Goal: Transaction & Acquisition: Purchase product/service

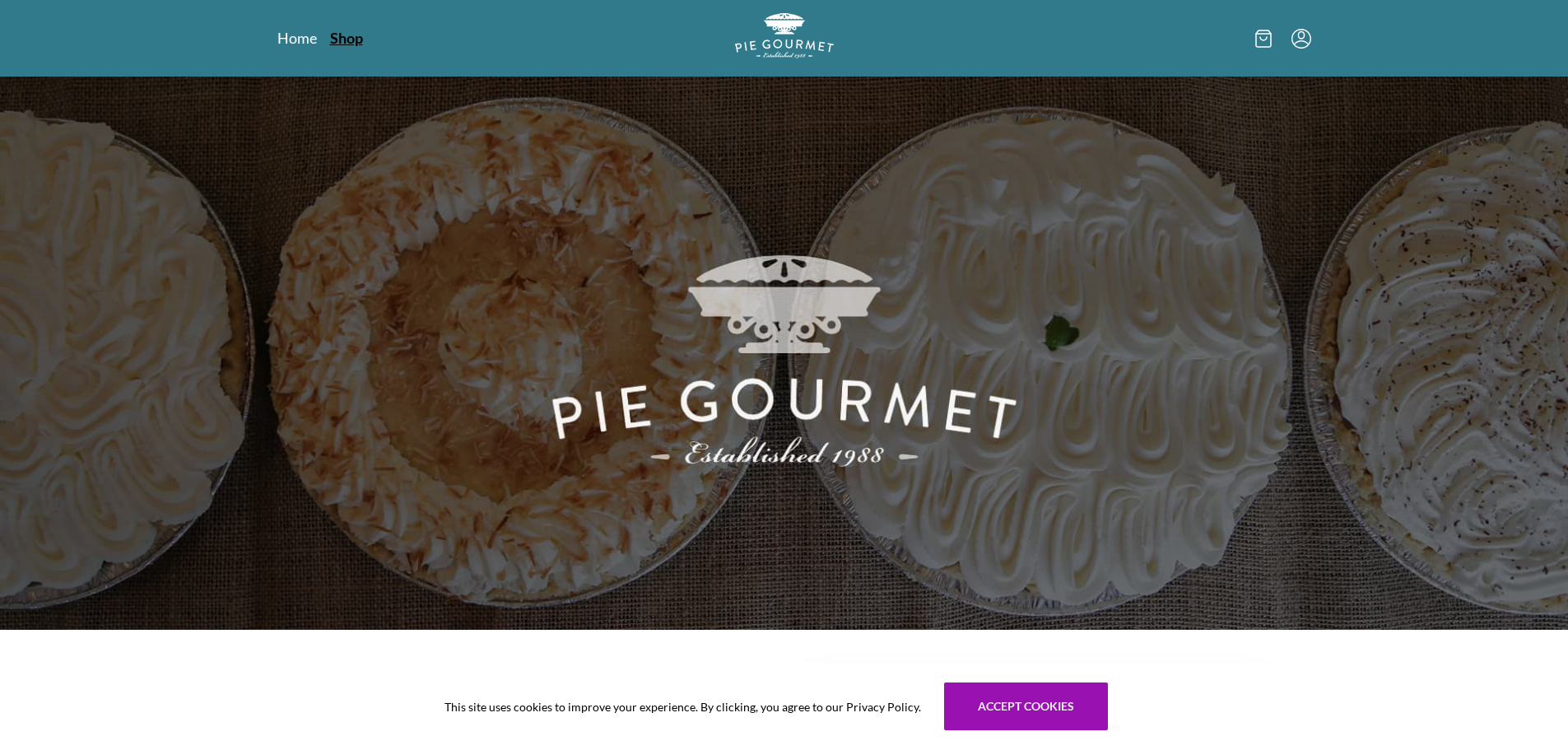
click at [345, 33] on link "Shop" at bounding box center [346, 37] width 33 height 20
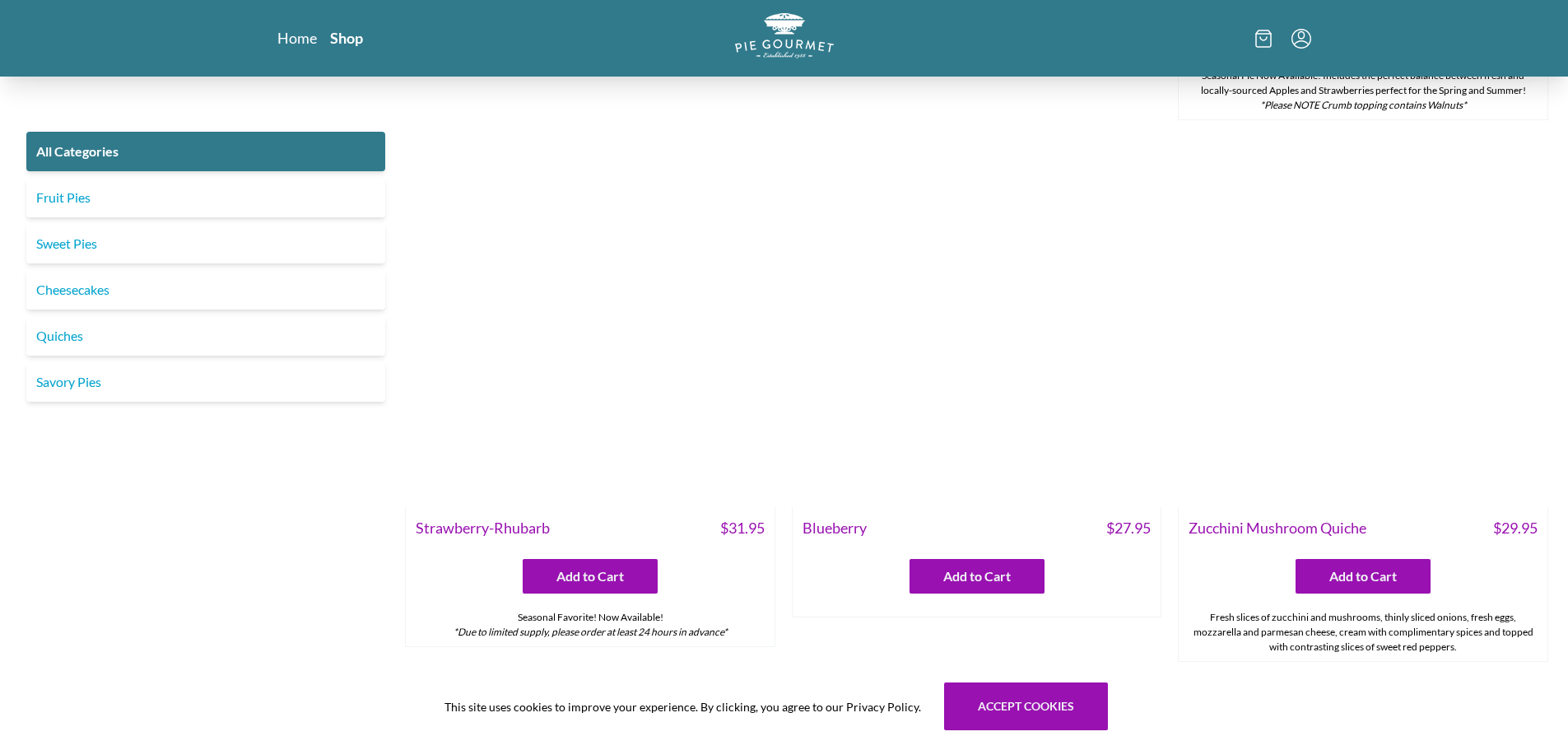
scroll to position [1481, 0]
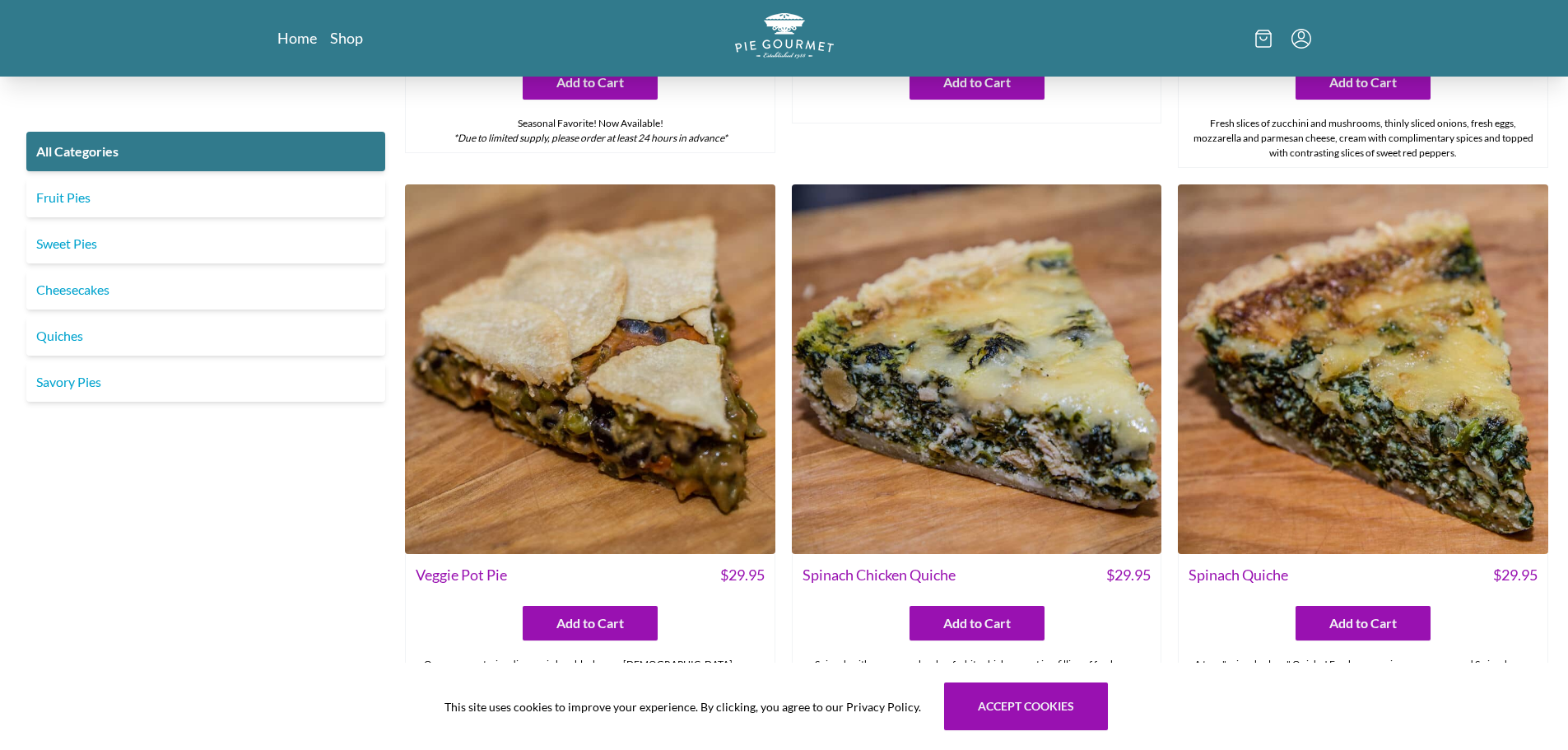
click at [714, 354] on img at bounding box center [590, 369] width 370 height 370
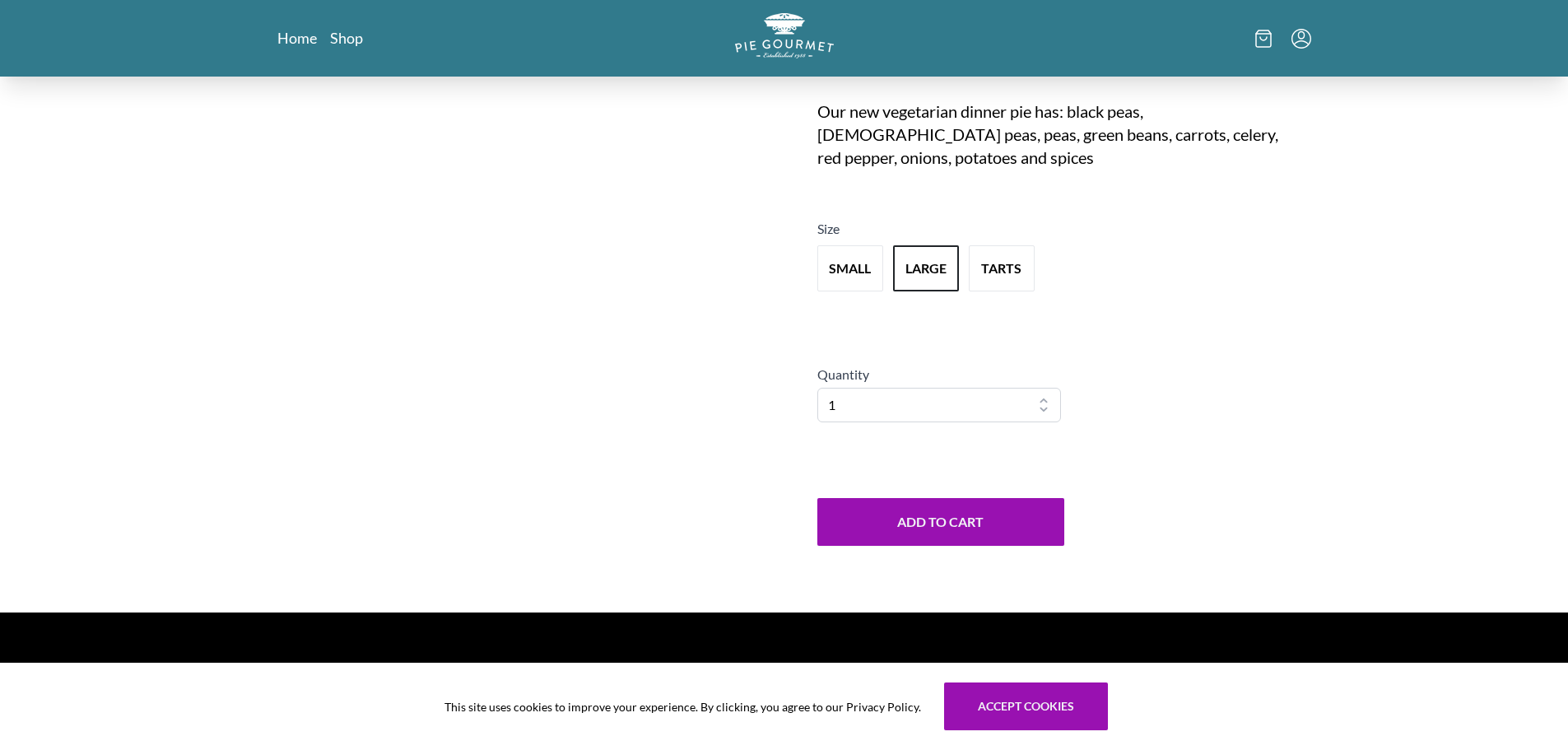
scroll to position [247, 0]
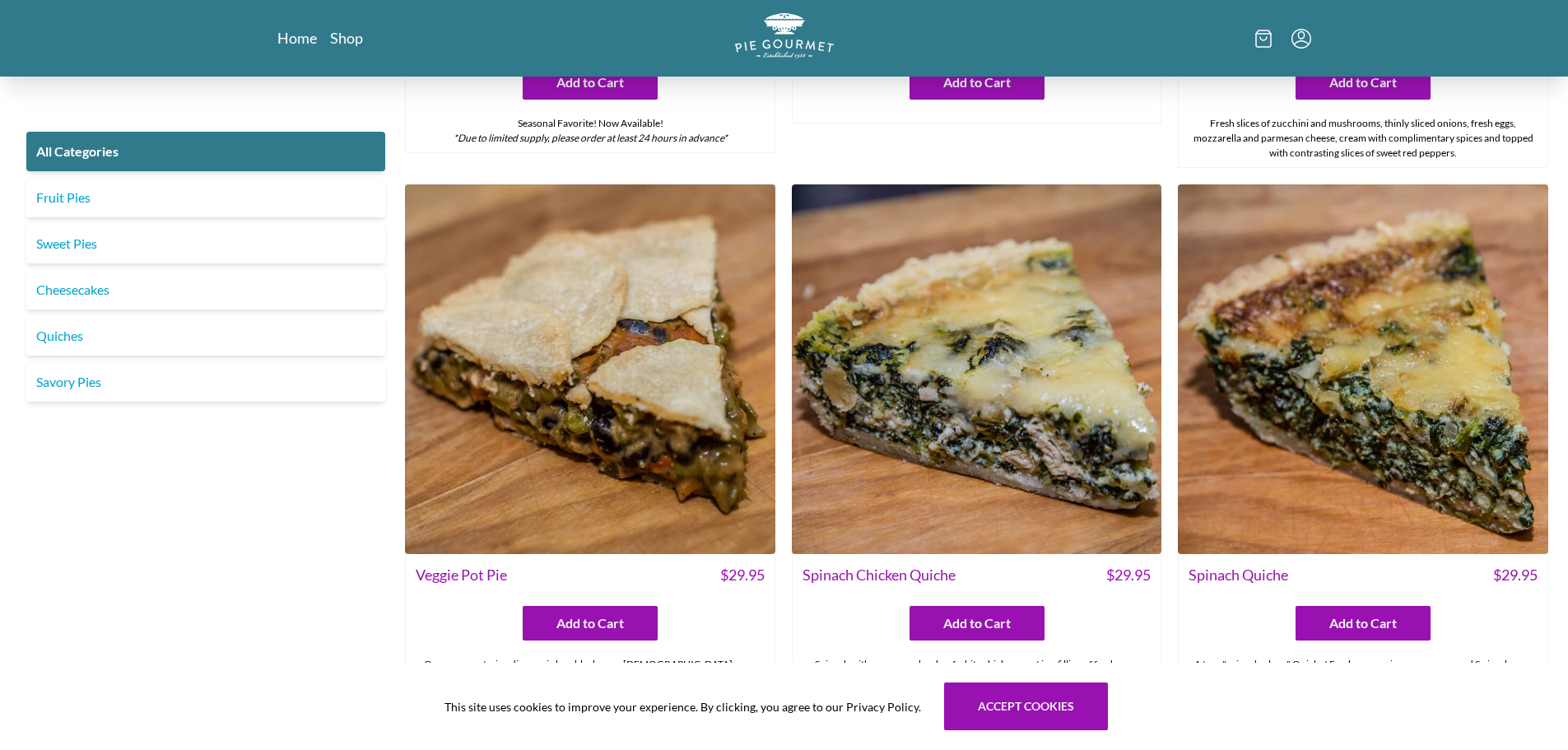
scroll to position [1563, 0]
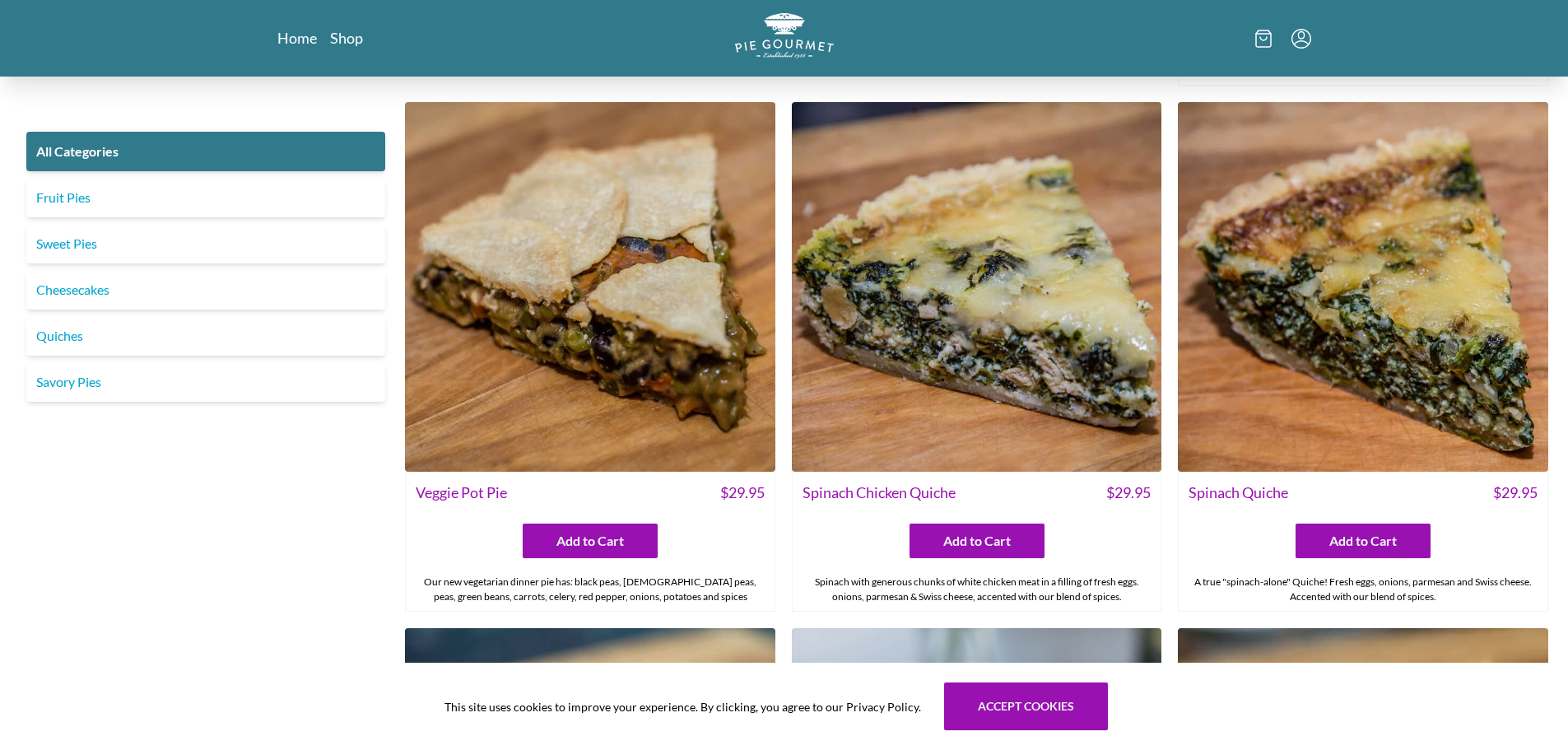
click at [601, 418] on img at bounding box center [590, 288] width 370 height 370
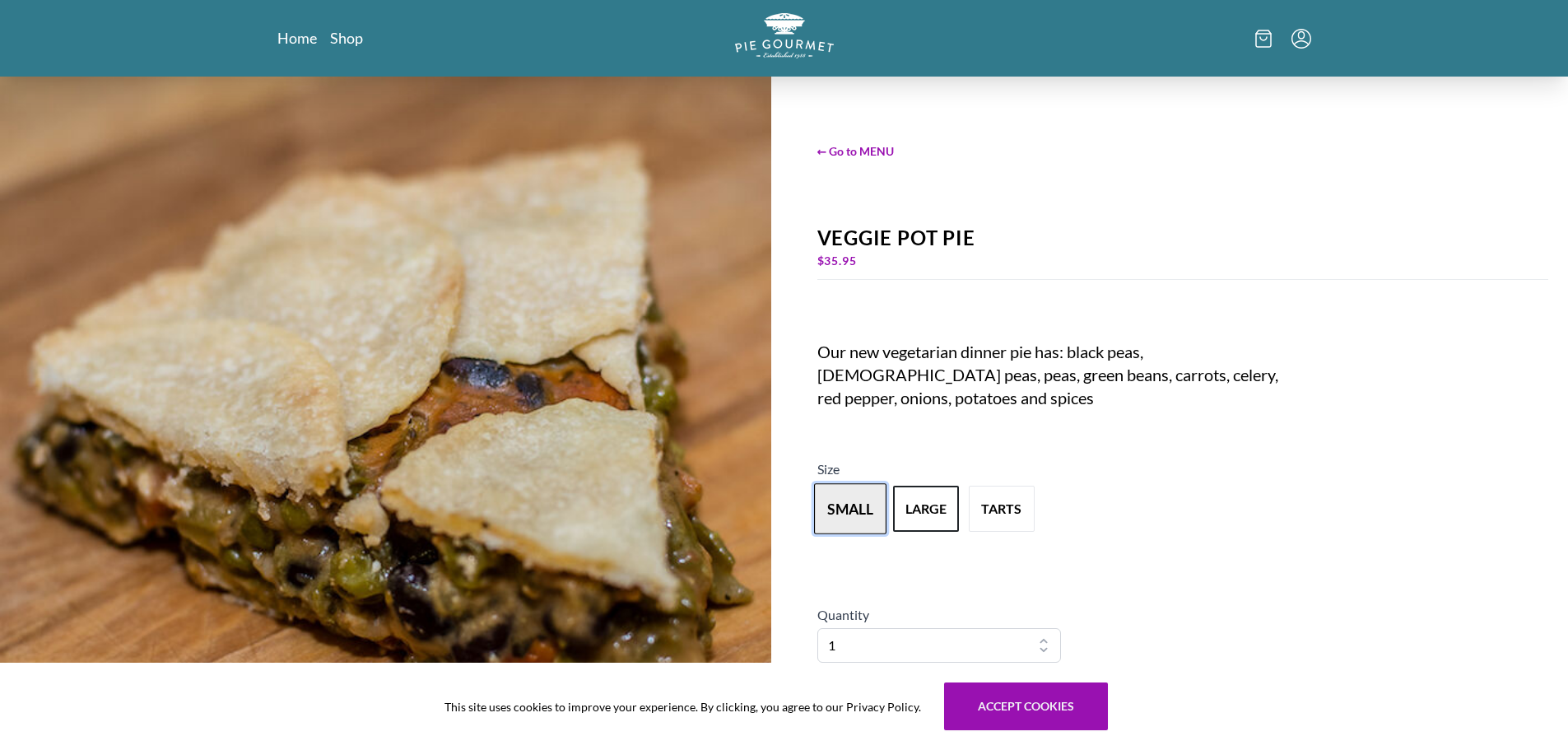
click at [865, 523] on button "small" at bounding box center [851, 508] width 73 height 51
click at [932, 508] on button "large" at bounding box center [926, 508] width 73 height 51
click at [857, 515] on button "small" at bounding box center [851, 508] width 73 height 51
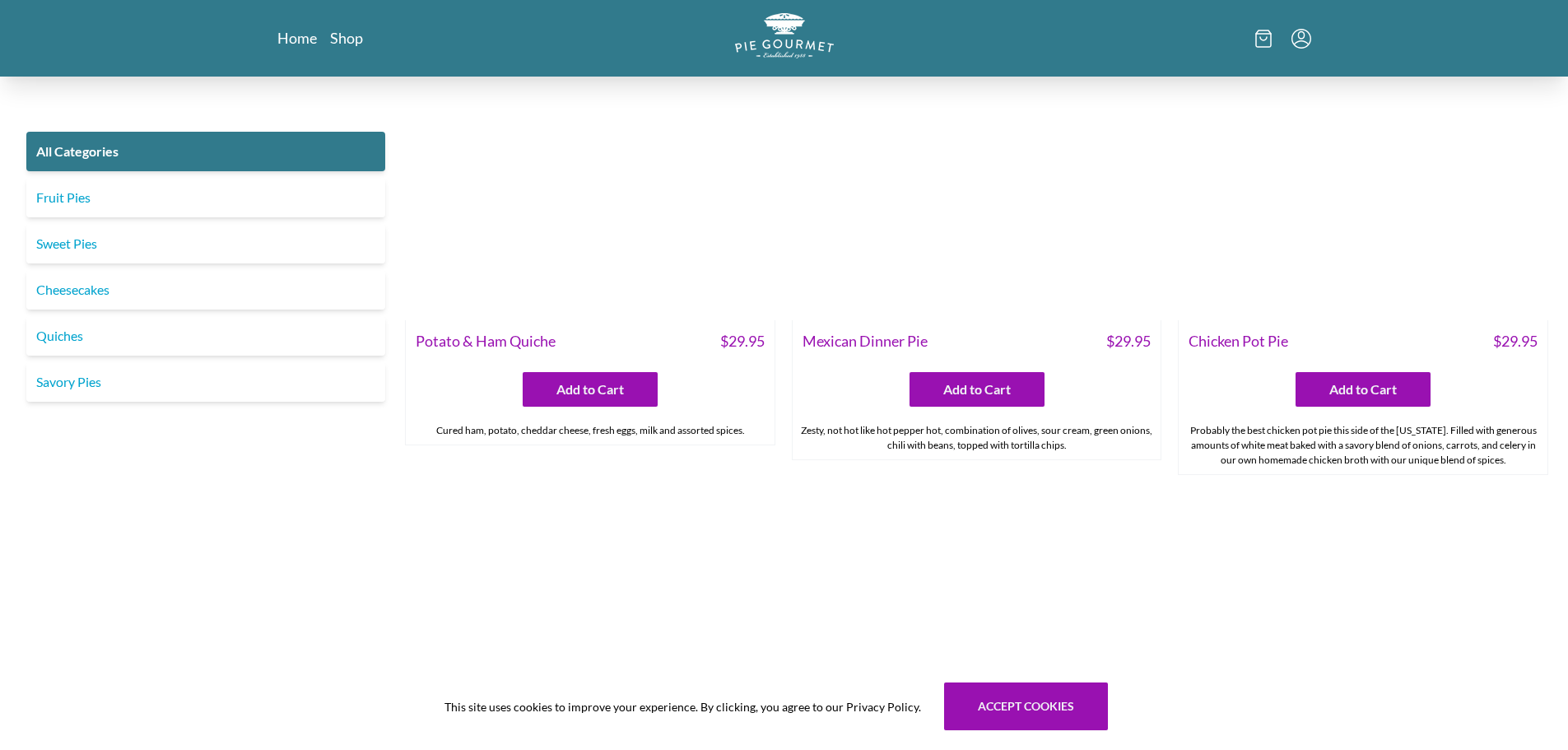
scroll to position [3127, 0]
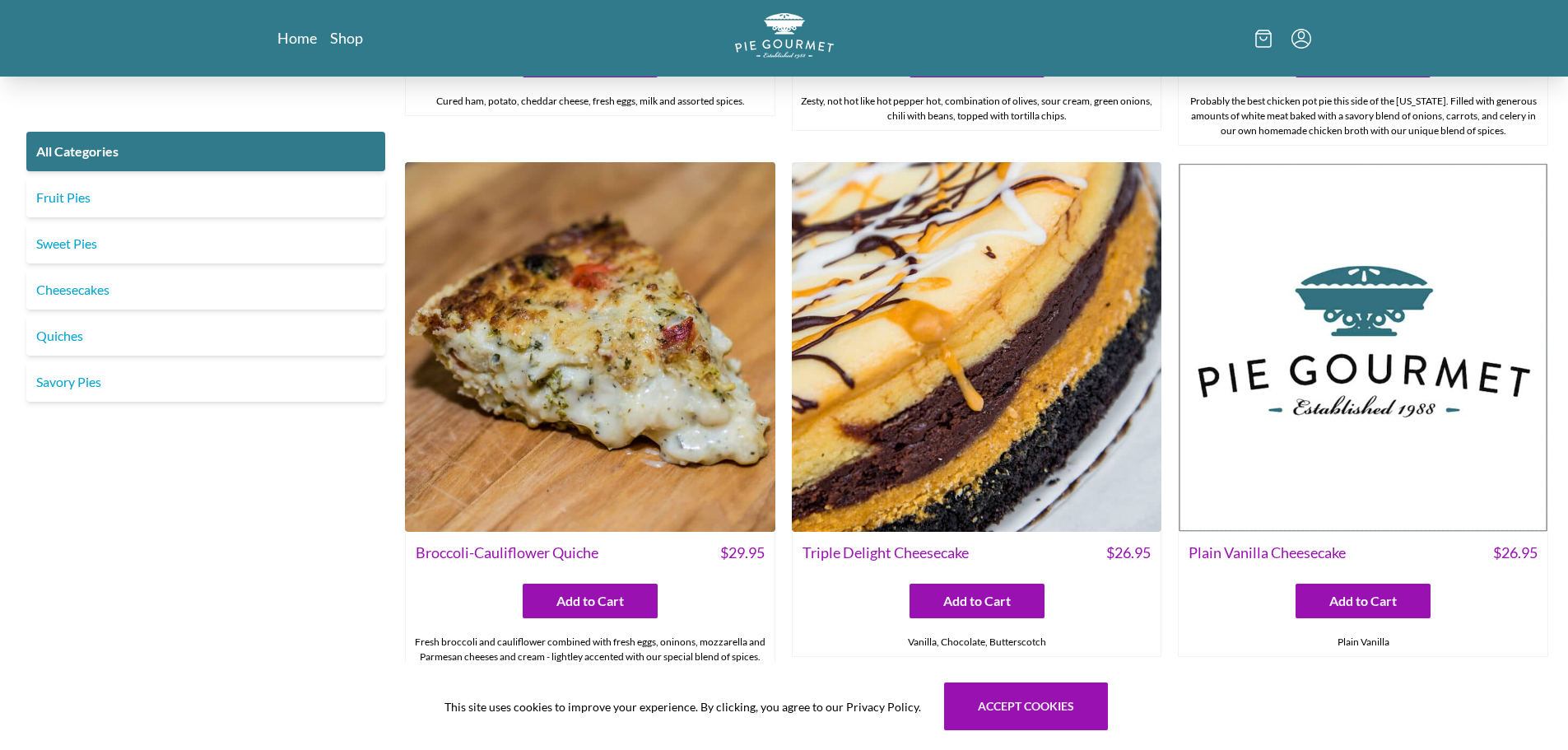
click at [675, 497] on img at bounding box center [590, 347] width 370 height 370
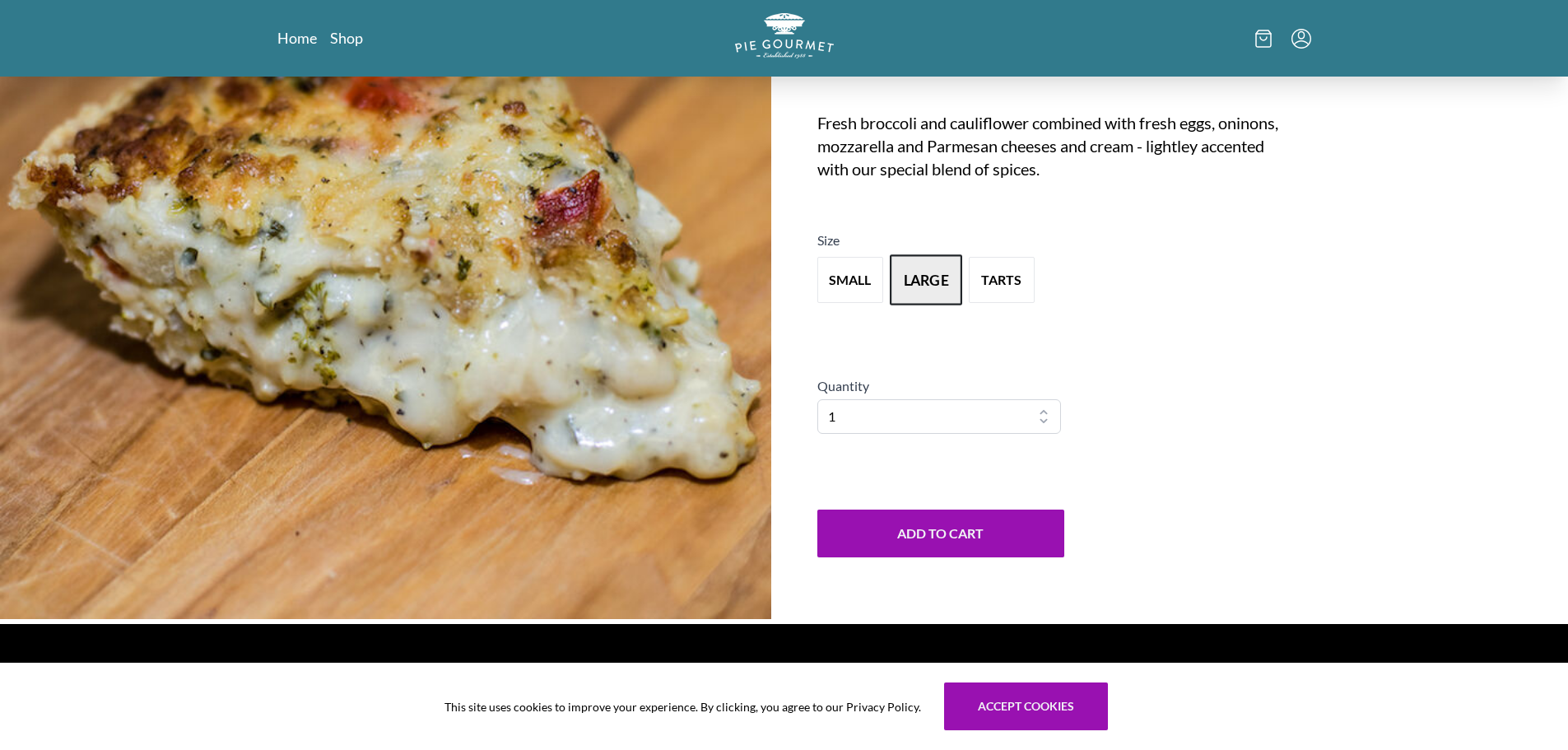
scroll to position [247, 0]
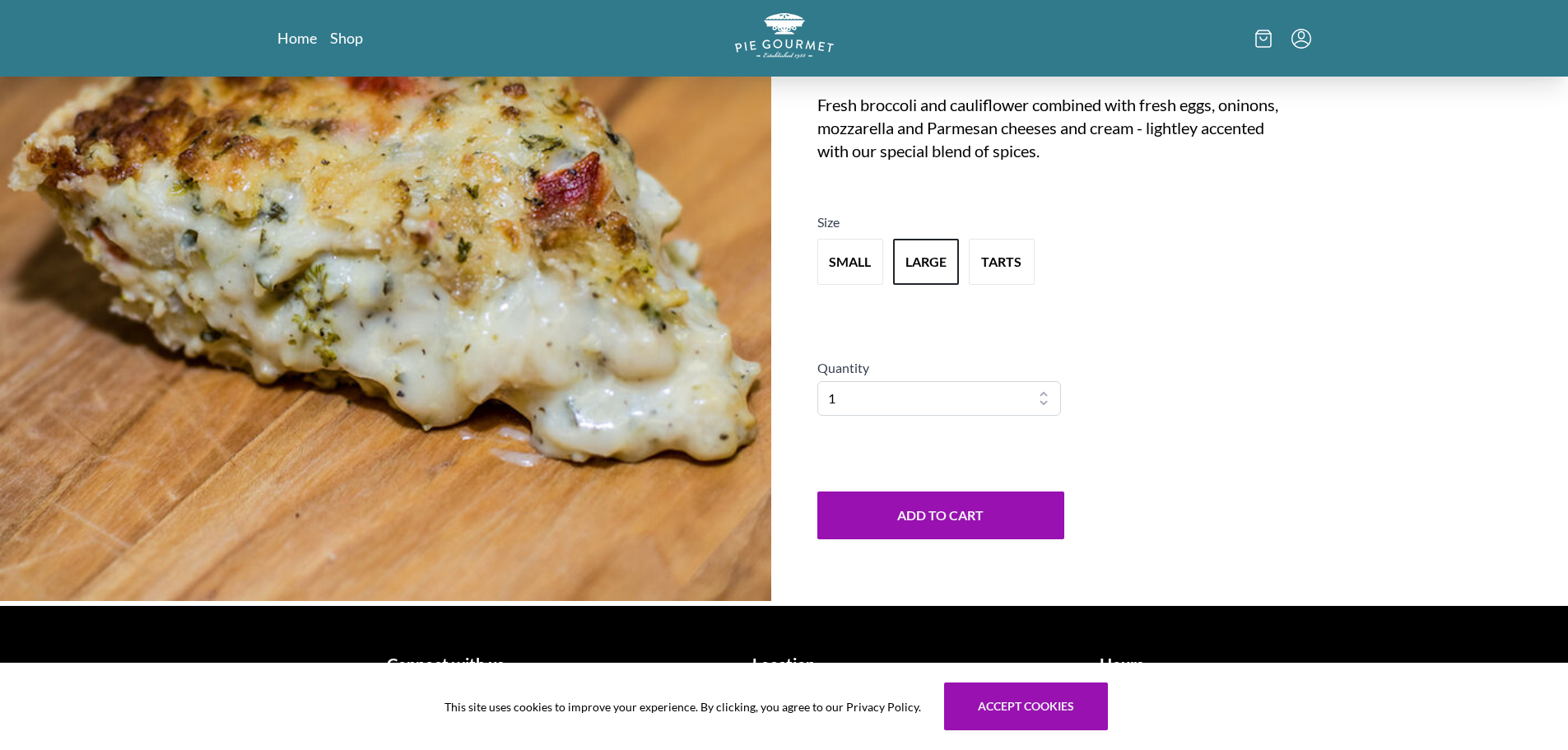
click at [884, 258] on div "small large tarts" at bounding box center [1183, 261] width 731 height 60
click at [871, 266] on button "small" at bounding box center [851, 261] width 73 height 51
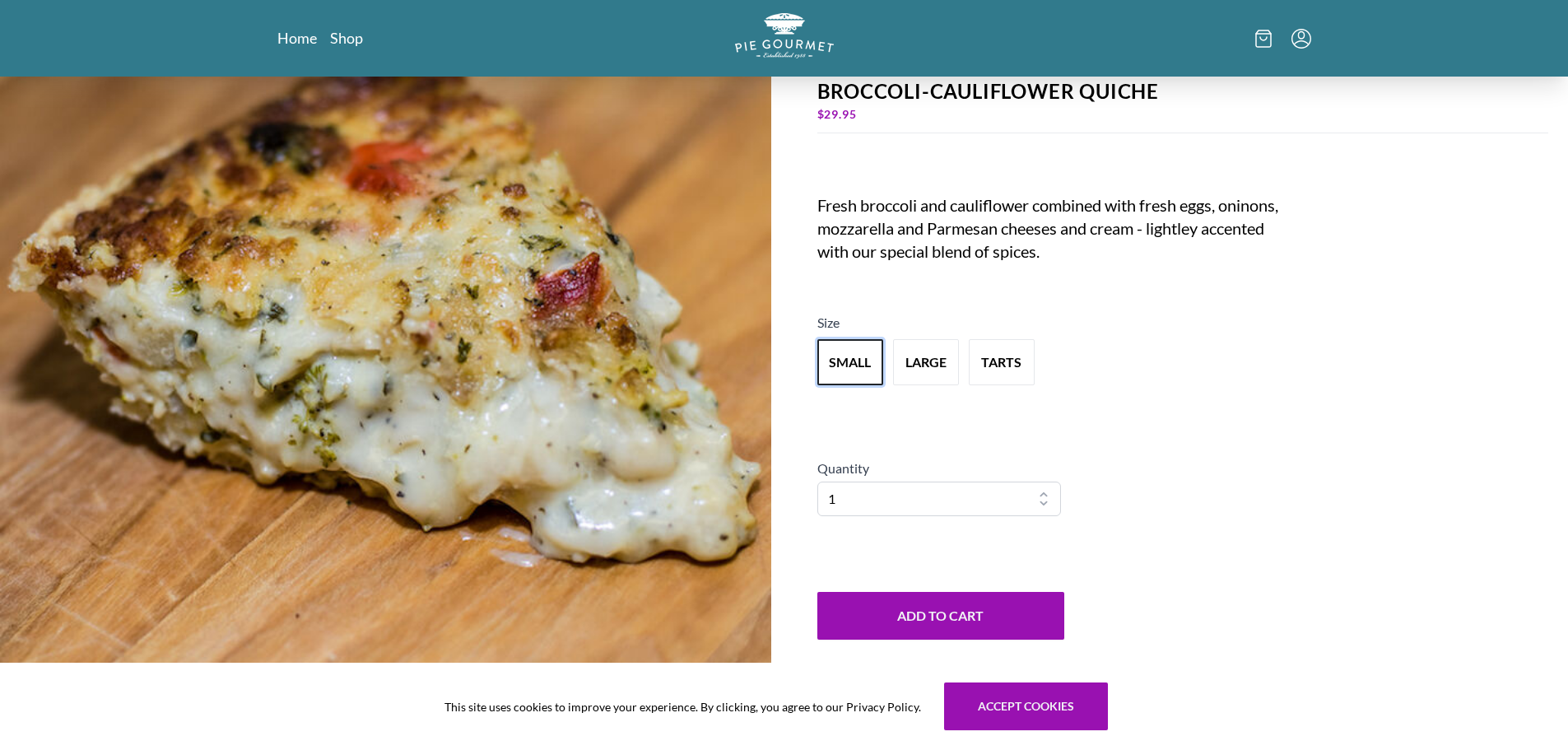
scroll to position [272, 0]
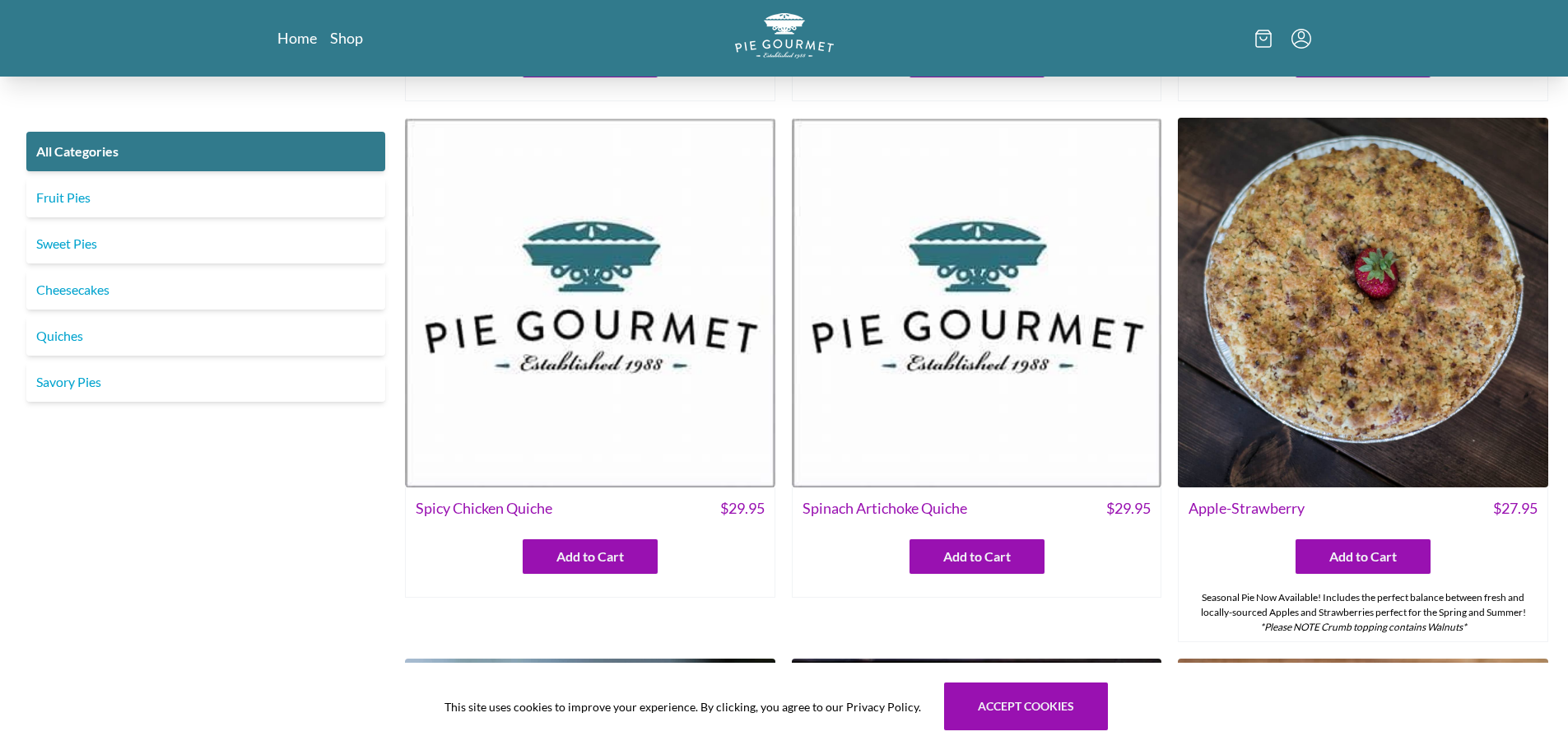
scroll to position [576, 0]
